Goal: Navigation & Orientation: Understand site structure

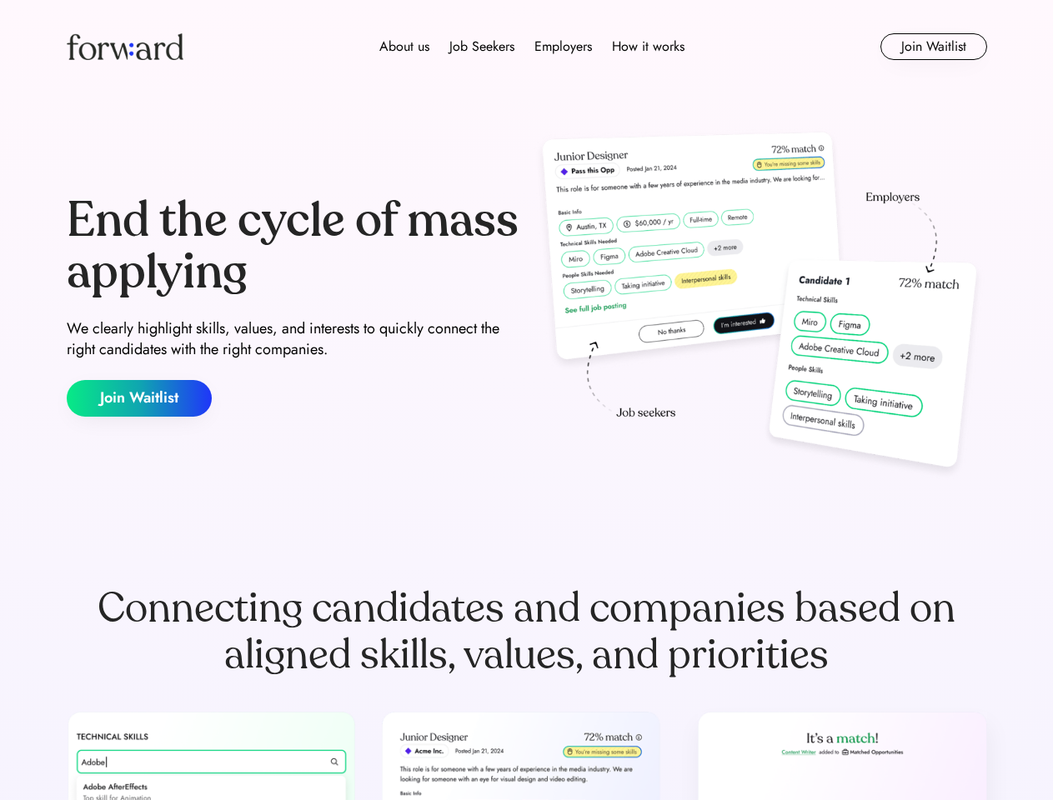
click at [526, 400] on div "End the cycle of mass applying We clearly highlight skills, values, and interes…" at bounding box center [527, 306] width 920 height 359
click at [527, 47] on div "About us Job Seekers Employers How it works" at bounding box center [531, 47] width 657 height 20
click at [125, 47] on img at bounding box center [125, 46] width 117 height 27
click at [532, 47] on div "About us Job Seekers Employers How it works" at bounding box center [531, 47] width 657 height 20
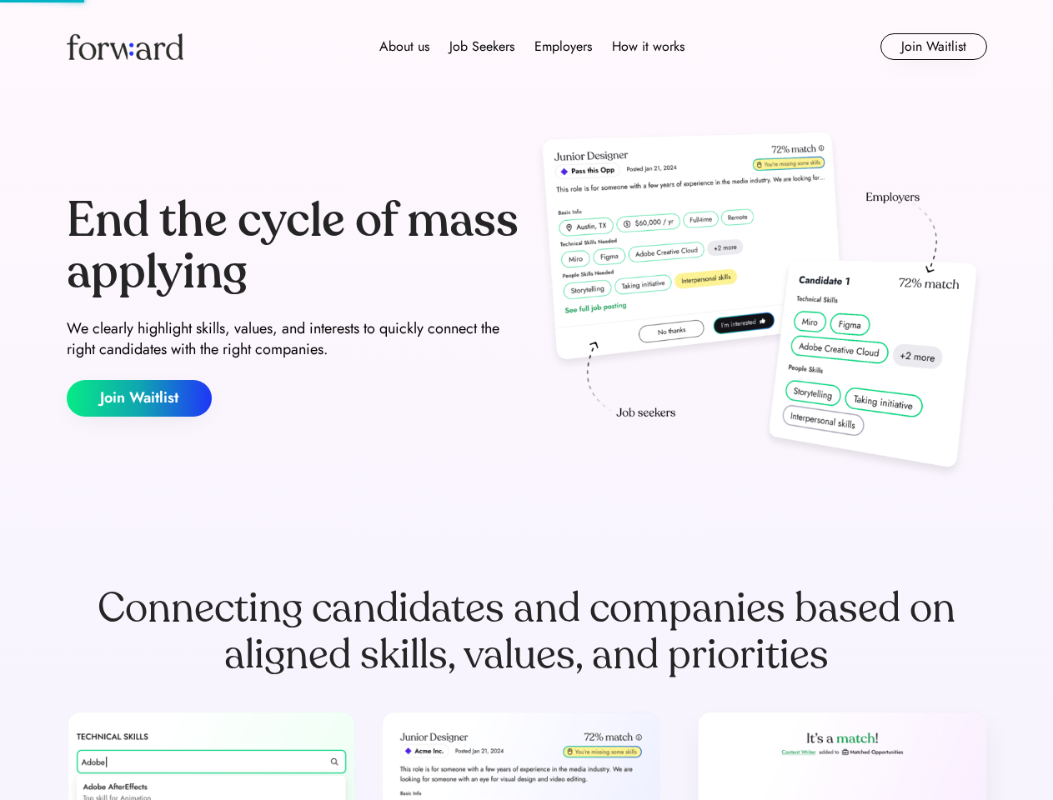
click at [404, 47] on div "About us" at bounding box center [404, 47] width 50 height 20
click at [482, 47] on div "Job Seekers" at bounding box center [481, 47] width 65 height 20
click at [563, 47] on div "Employers" at bounding box center [563, 47] width 58 height 20
click at [647, 47] on div "How it works" at bounding box center [648, 47] width 73 height 20
click at [933, 47] on button "Join Waitlist" at bounding box center [933, 46] width 107 height 27
